Goal: Use online tool/utility: Utilize a website feature to perform a specific function

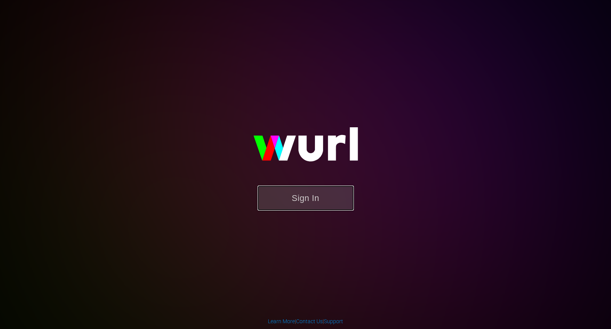
click at [315, 203] on button "Sign In" at bounding box center [305, 197] width 96 height 25
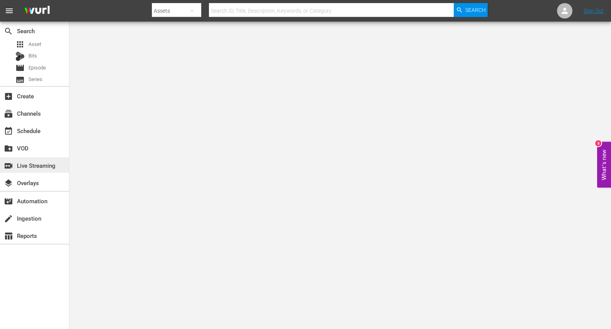
click at [43, 168] on div "switch_video Live Streaming" at bounding box center [21, 164] width 43 height 7
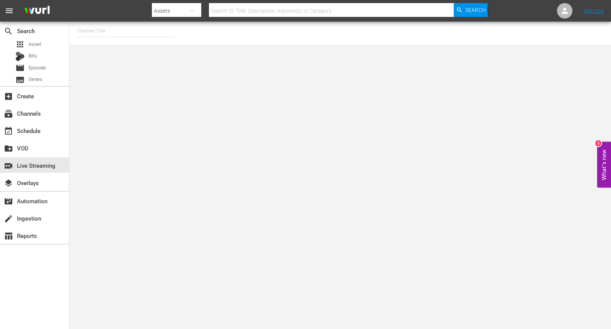
click at [126, 31] on input "text" at bounding box center [126, 31] width 99 height 18
click at [116, 53] on div "PickleTV (1380 - answermedia_pickletv_1)" at bounding box center [183, 52] width 200 height 18
type input "PickleTV (1380 - answermedia_pickletv_1)"
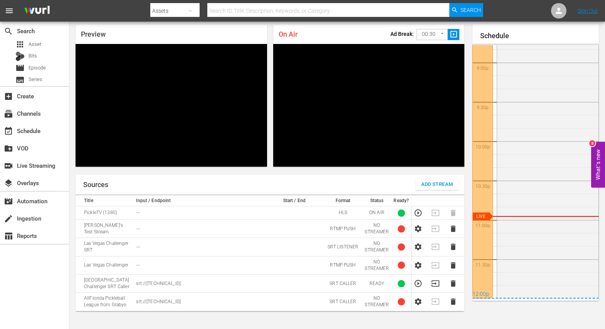
scroll to position [1678, 0]
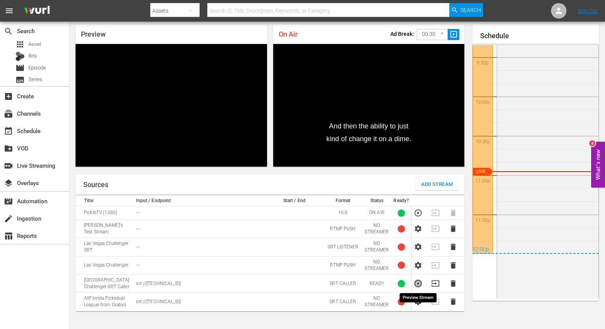
click at [418, 283] on icon "button" at bounding box center [418, 283] width 7 height 7
